Goal: Book appointment/travel/reservation

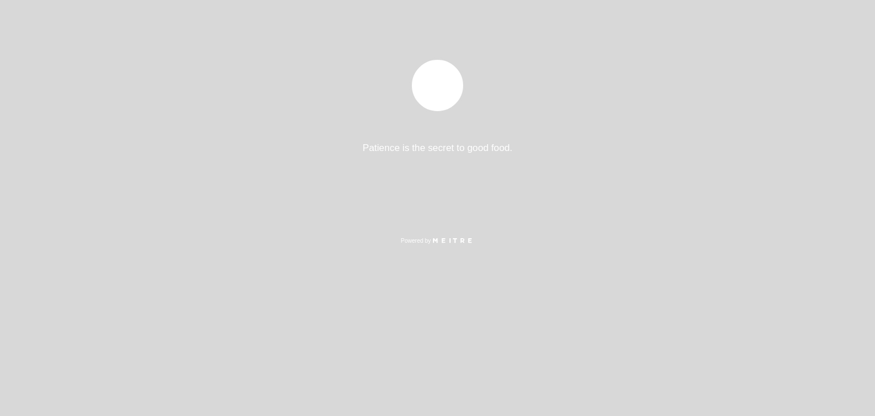
select select "pt"
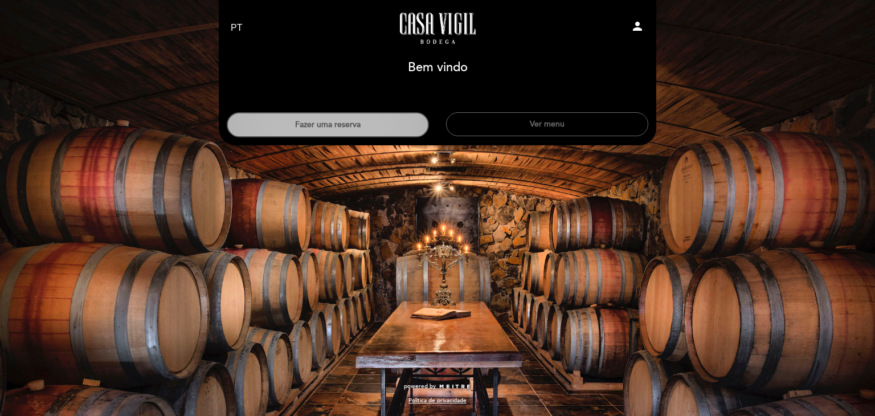
click at [378, 122] on button "Fazer uma reserva" at bounding box center [328, 124] width 202 height 25
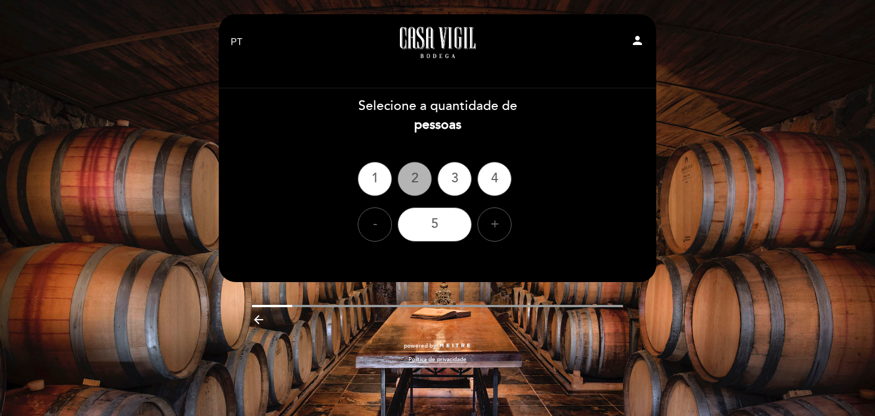
click at [420, 177] on div "2" at bounding box center [415, 179] width 34 height 34
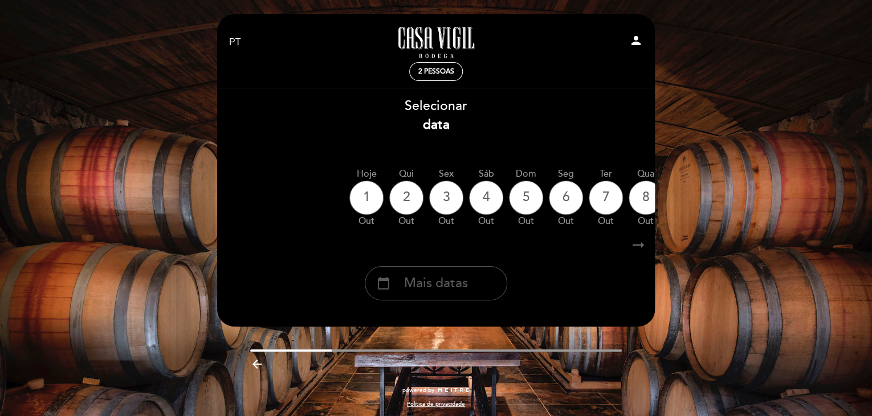
click at [447, 283] on span "Mais datas" at bounding box center [436, 283] width 64 height 19
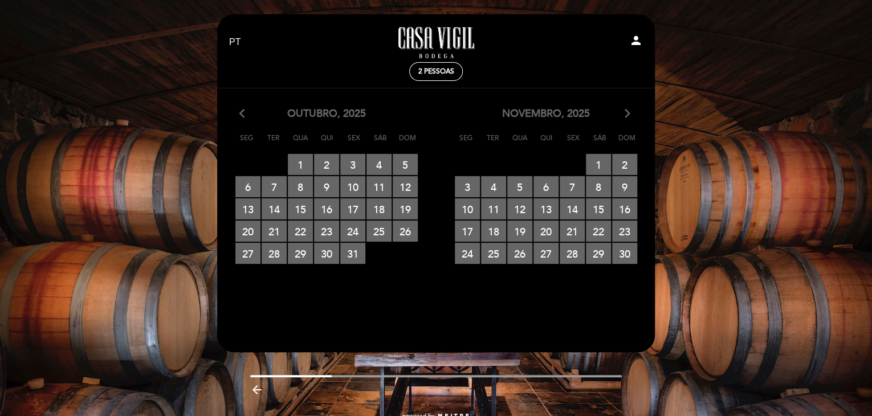
click at [632, 112] on div "novembro, 2025 arrow_forward_ios" at bounding box center [545, 114] width 219 height 15
click at [628, 112] on icon "arrow_forward_ios" at bounding box center [627, 114] width 10 height 15
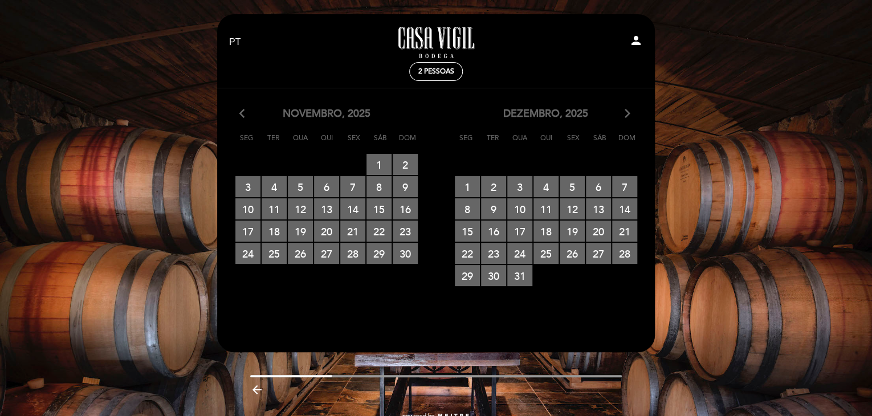
click at [628, 112] on icon "arrow_forward_ios" at bounding box center [627, 114] width 10 height 15
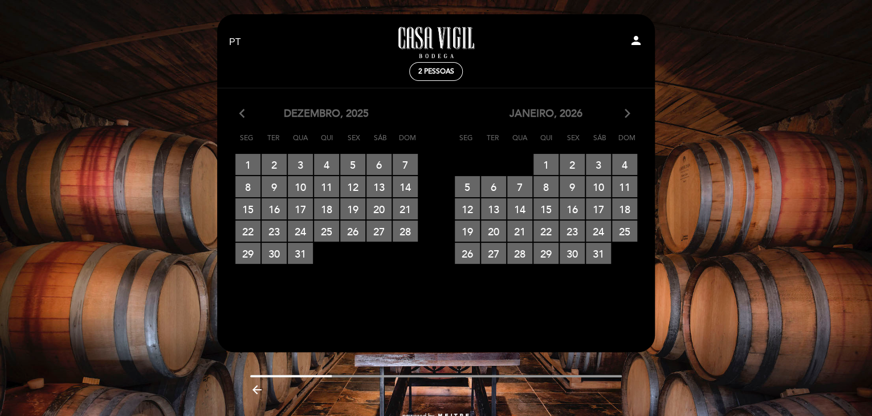
click at [628, 112] on icon "arrow_forward_ios" at bounding box center [627, 114] width 10 height 15
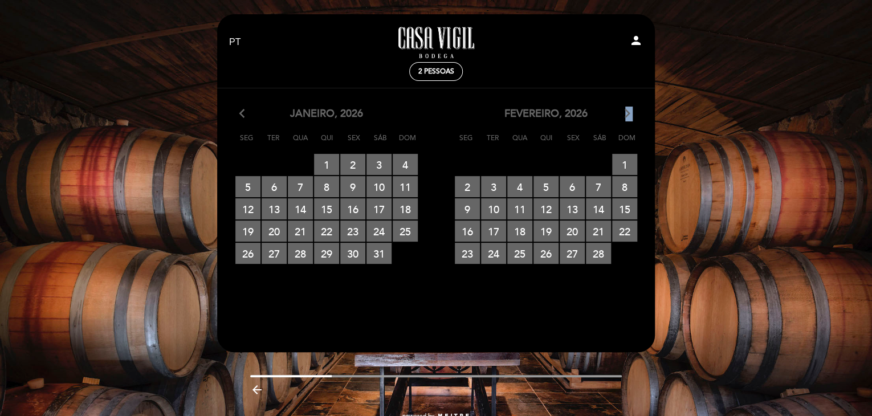
click at [628, 112] on icon "arrow_forward_ios" at bounding box center [627, 114] width 10 height 15
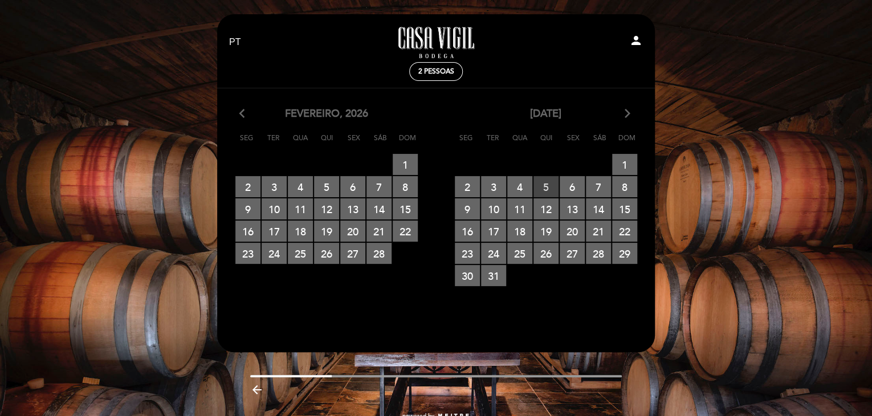
click at [544, 188] on span "5 RESERVAS DISPONÍVEIS" at bounding box center [545, 186] width 25 height 21
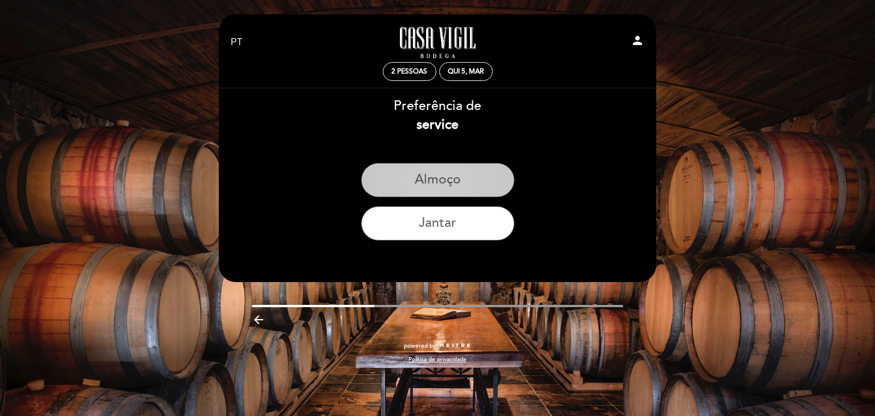
click at [493, 183] on button "Almoço" at bounding box center [437, 180] width 153 height 34
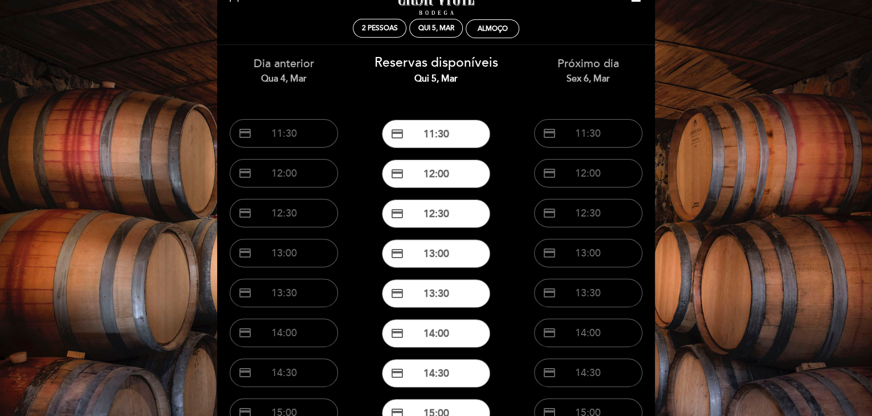
scroll to position [44, 0]
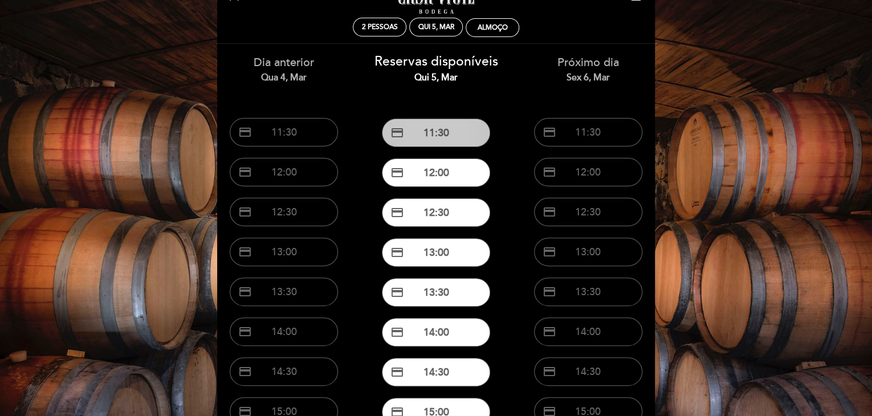
click at [442, 132] on button "credit_card 11:30" at bounding box center [436, 133] width 108 height 28
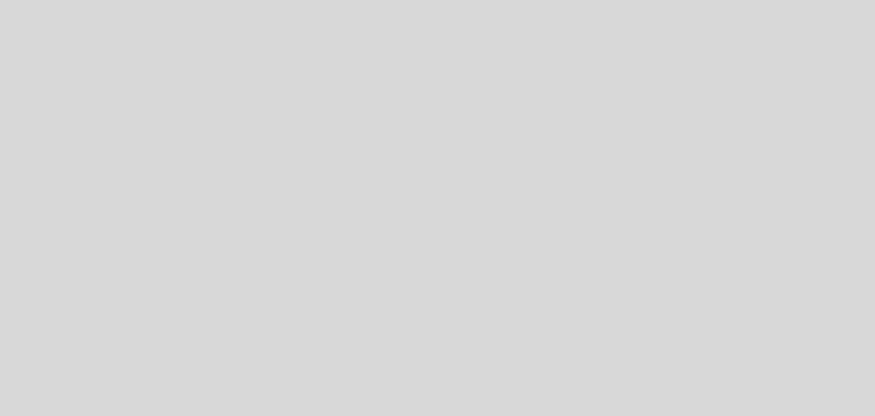
select select "pt"
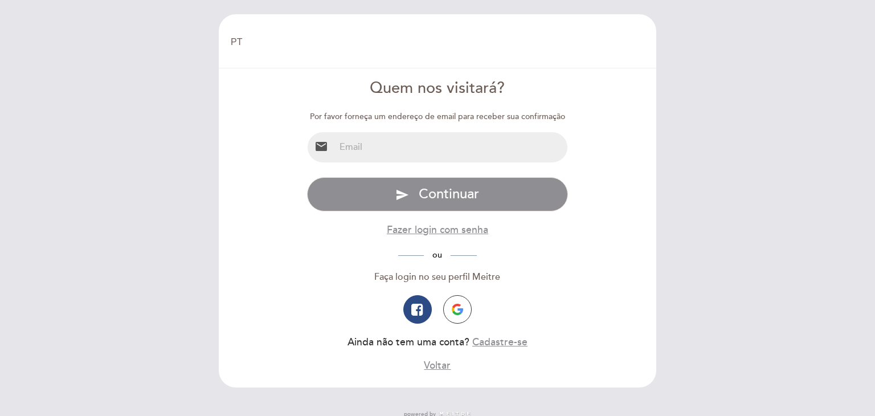
click at [450, 165] on div "Por favor forneça um endereço de email para receber sua confirmação email Espec…" at bounding box center [438, 242] width 262 height 262
click at [435, 150] on input "email" at bounding box center [451, 147] width 233 height 30
click at [348, 238] on div "Especifique email Email inválido DIGITE A SENHA send Continuar Fazer login com …" at bounding box center [438, 274] width 262 height 195
click at [399, 157] on input "email" at bounding box center [451, 147] width 233 height 30
type input "[EMAIL_ADDRESS][DOMAIN_NAME]"
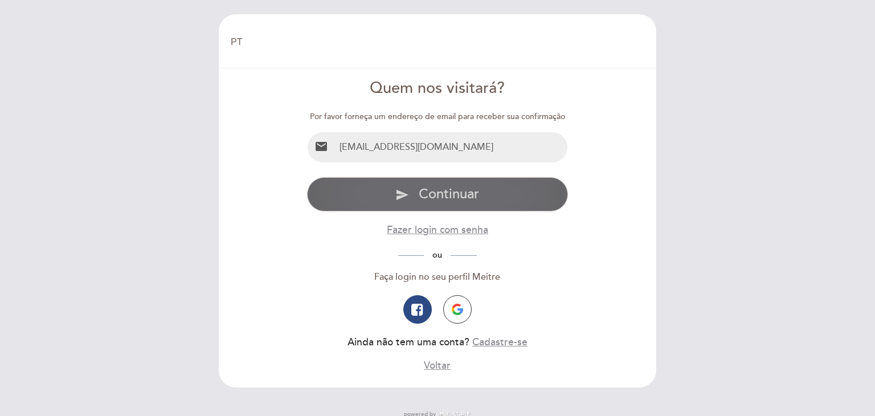
click at [410, 187] on button "send Continuar" at bounding box center [438, 194] width 262 height 34
